Goal: Task Accomplishment & Management: Manage account settings

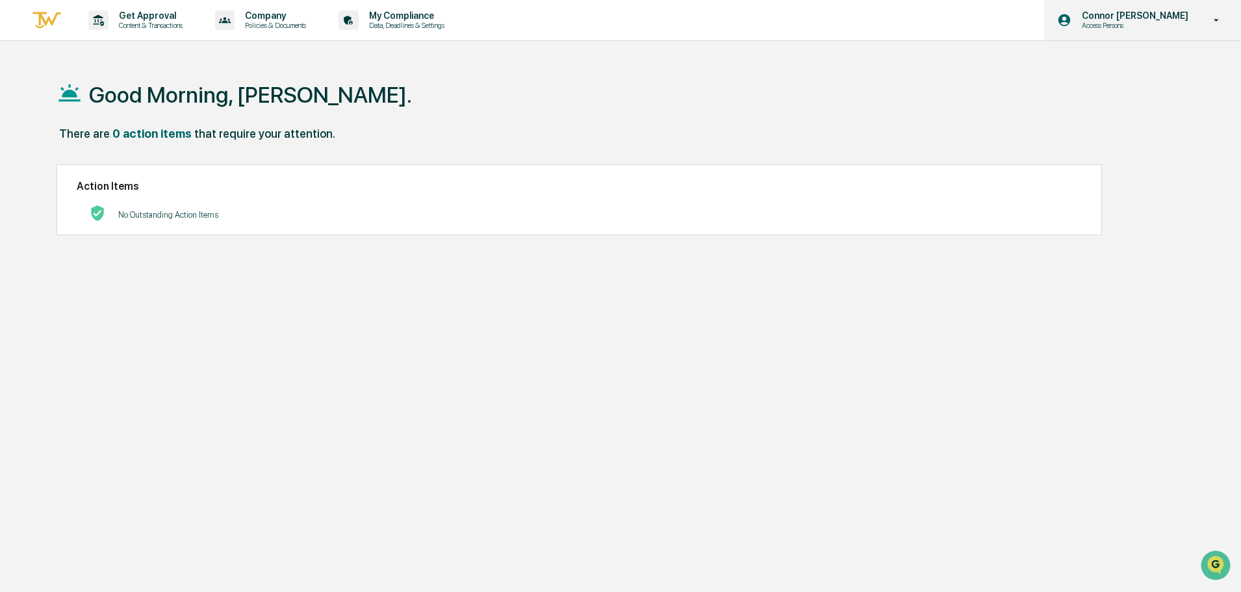
click at [1171, 16] on p "Connor [PERSON_NAME]" at bounding box center [1132, 15] width 123 height 10
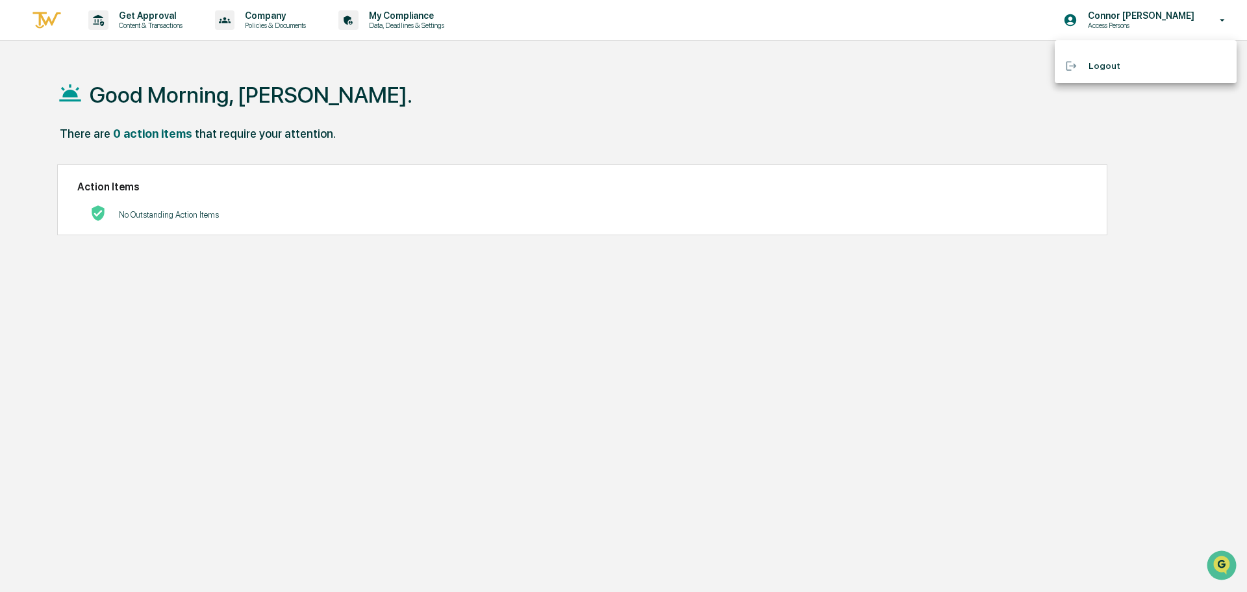
click at [650, 107] on div at bounding box center [623, 296] width 1247 height 592
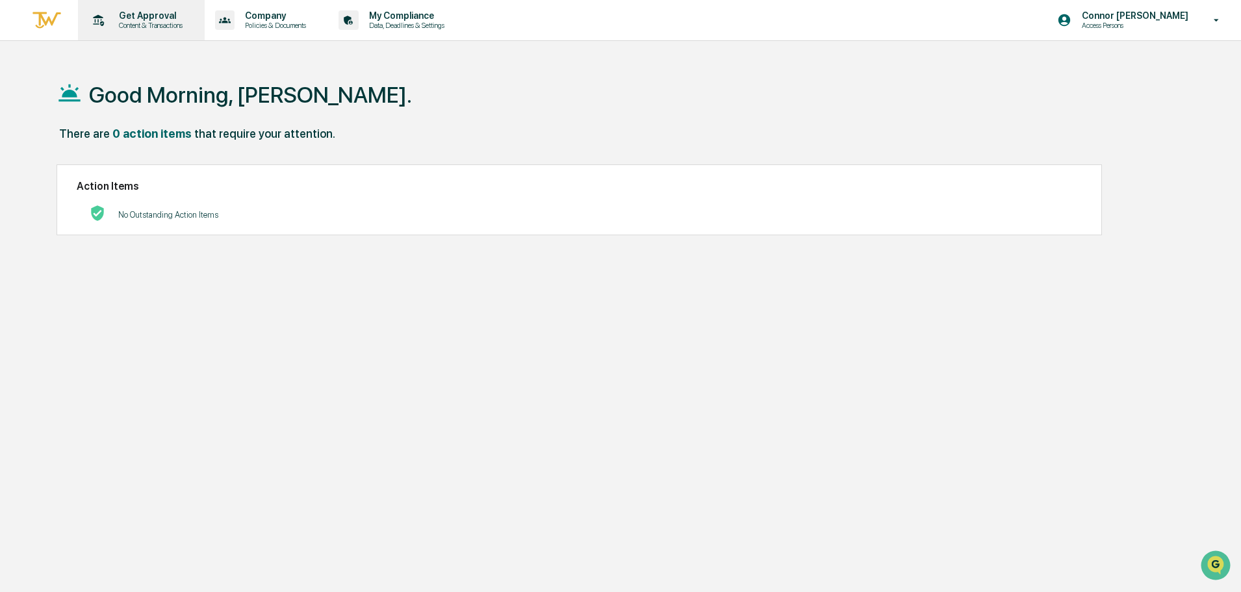
click at [172, 23] on p "Content & Transactions" at bounding box center [148, 25] width 81 height 9
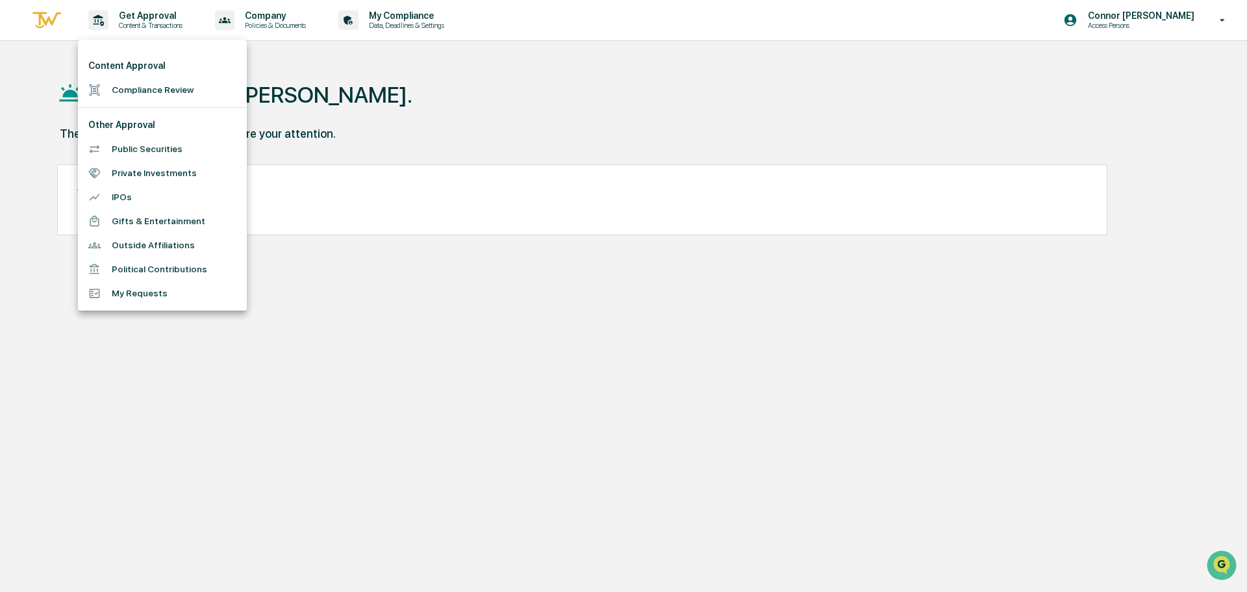
click at [318, 17] on div at bounding box center [623, 296] width 1247 height 592
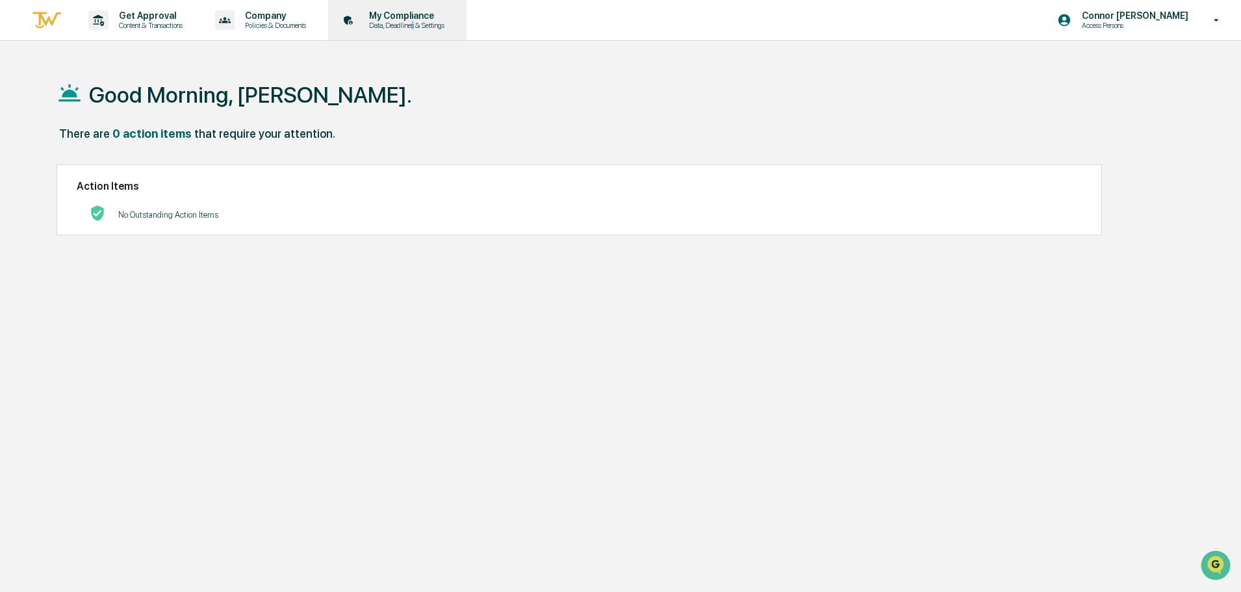
click at [424, 28] on p "Data, Deadlines & Settings" at bounding box center [405, 25] width 92 height 9
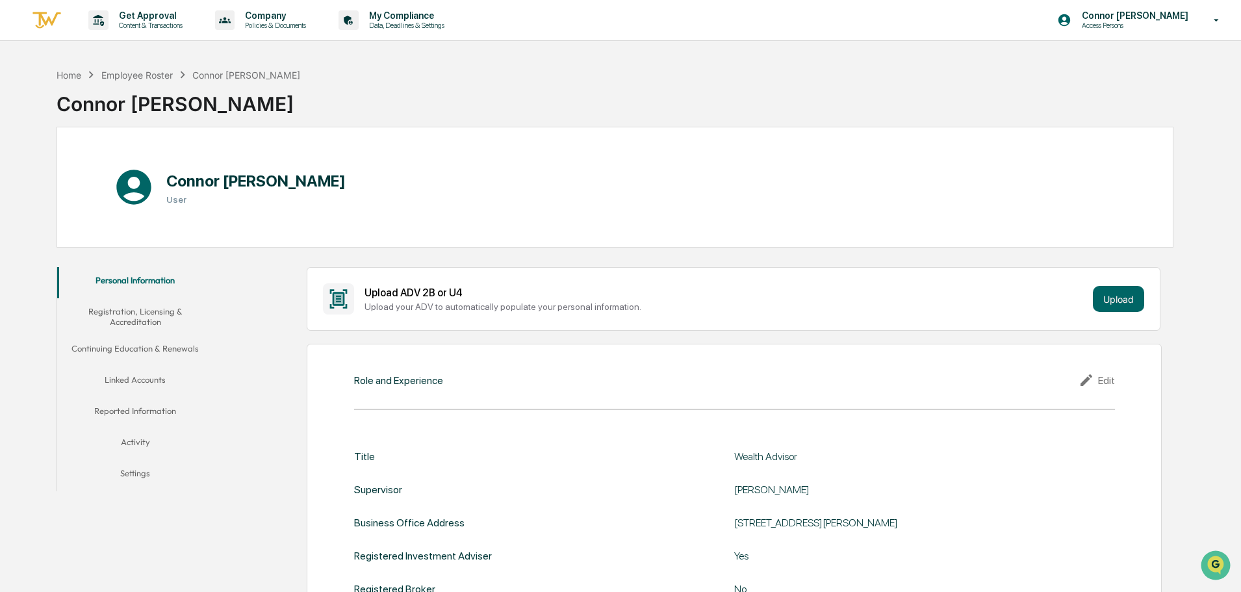
click at [144, 389] on button "Linked Accounts" at bounding box center [135, 381] width 156 height 31
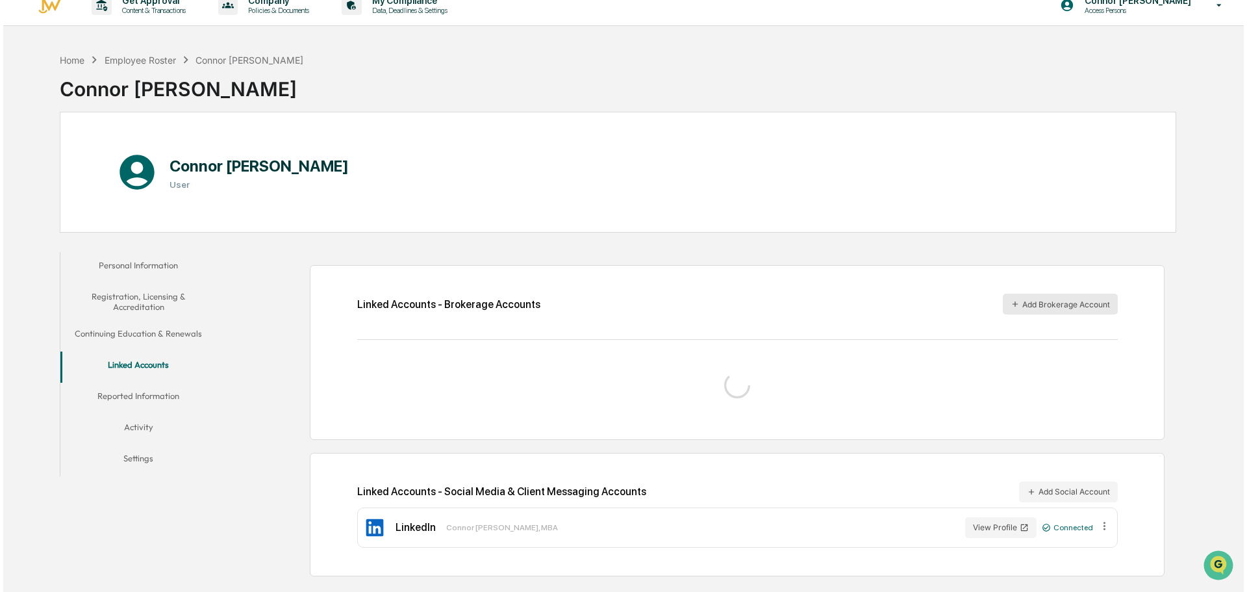
scroll to position [62, 0]
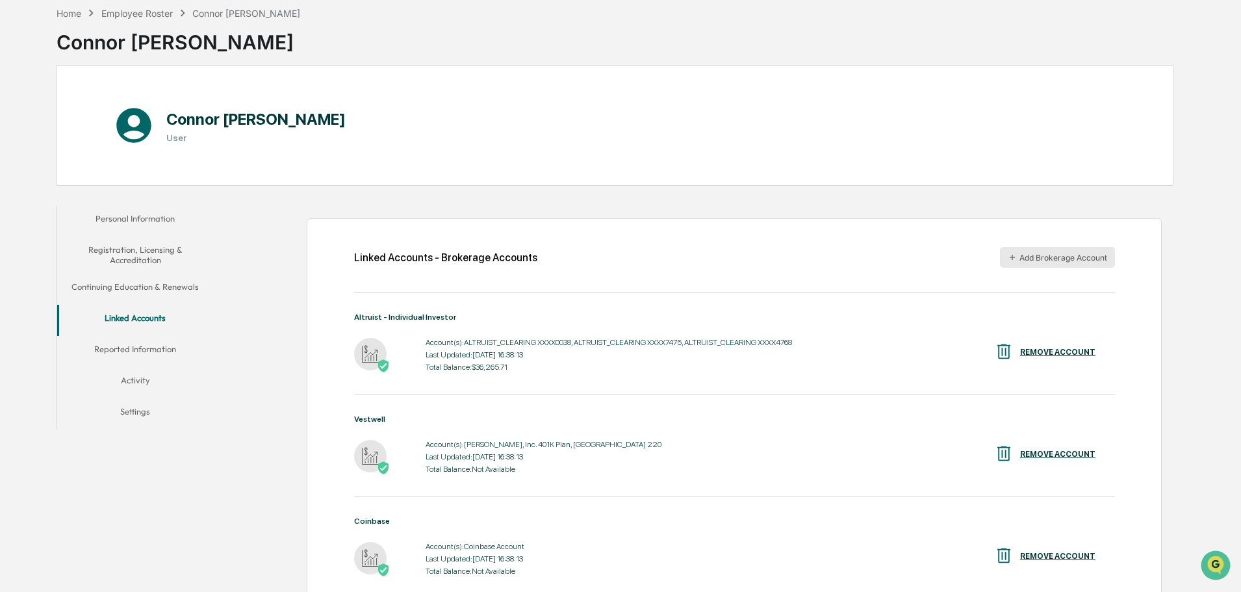
click at [1058, 261] on button "Add Brokerage Account" at bounding box center [1057, 257] width 115 height 21
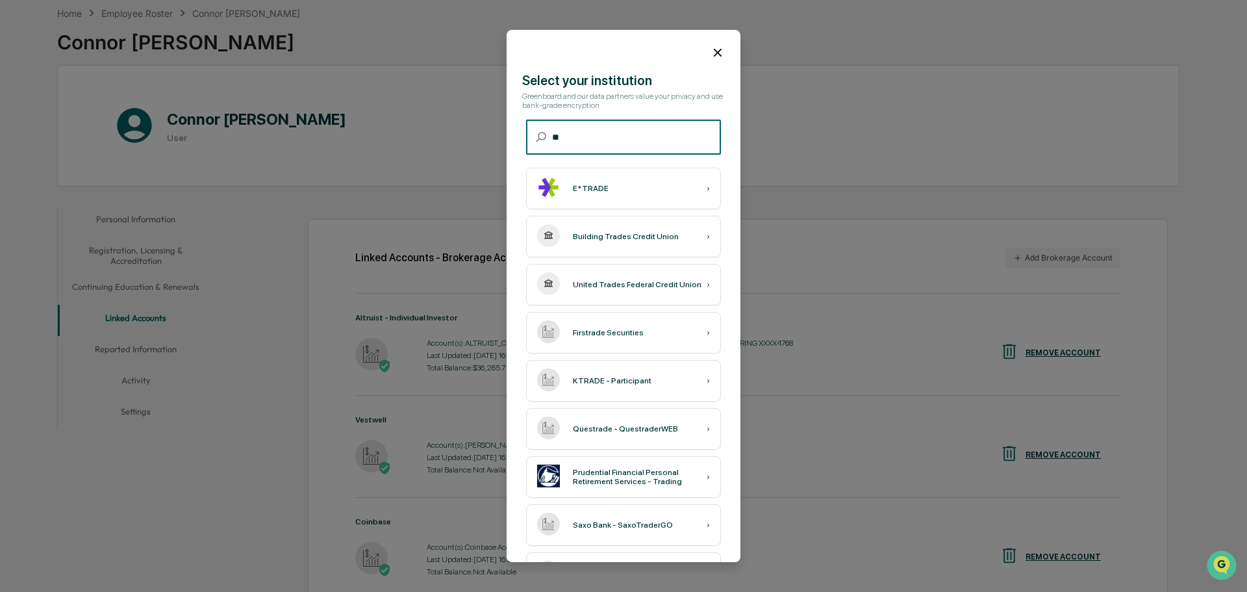
type input "*"
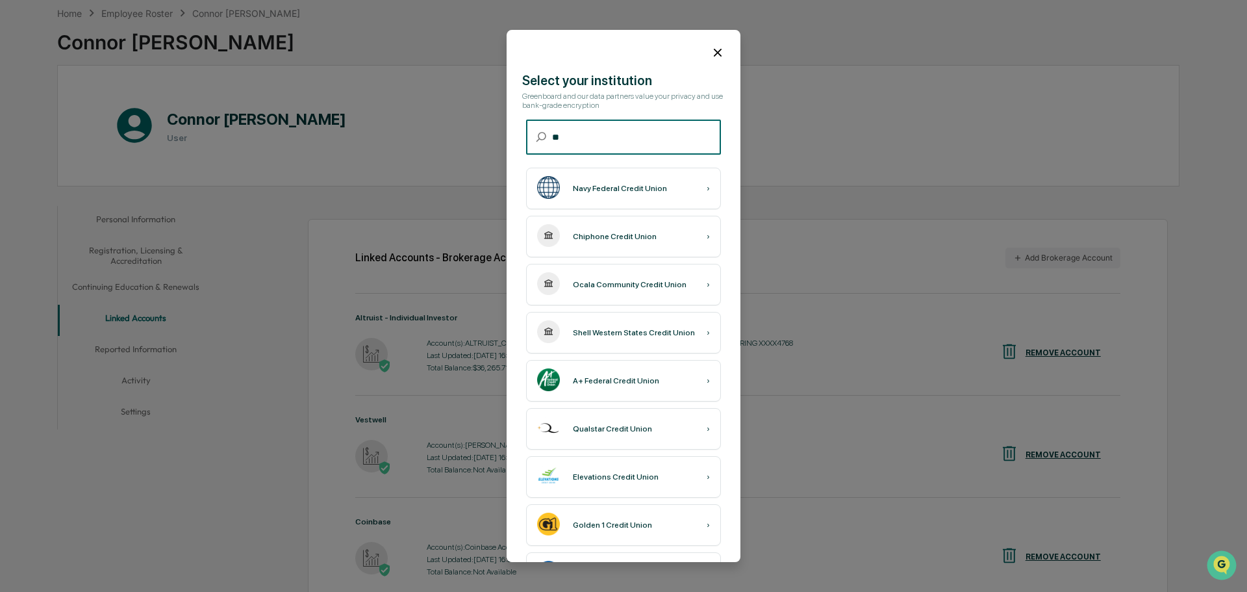
type input "*"
